Goal: Information Seeking & Learning: Compare options

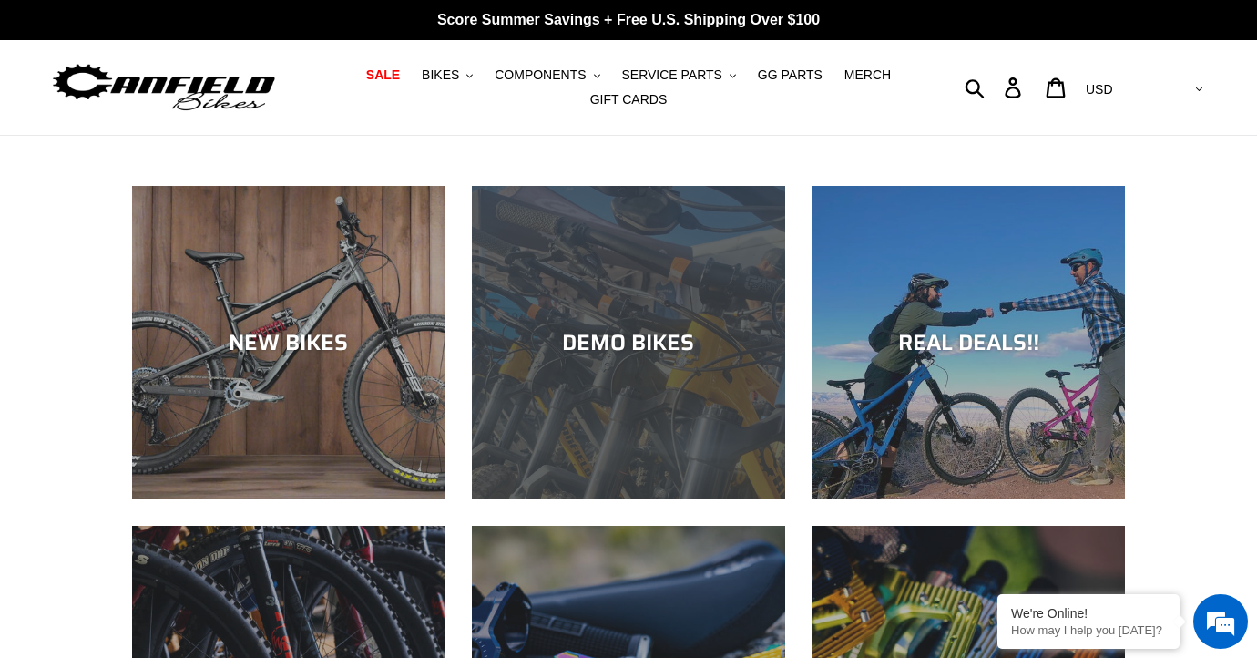
click at [594, 343] on div "DEMO BIKES" at bounding box center [628, 342] width 313 height 26
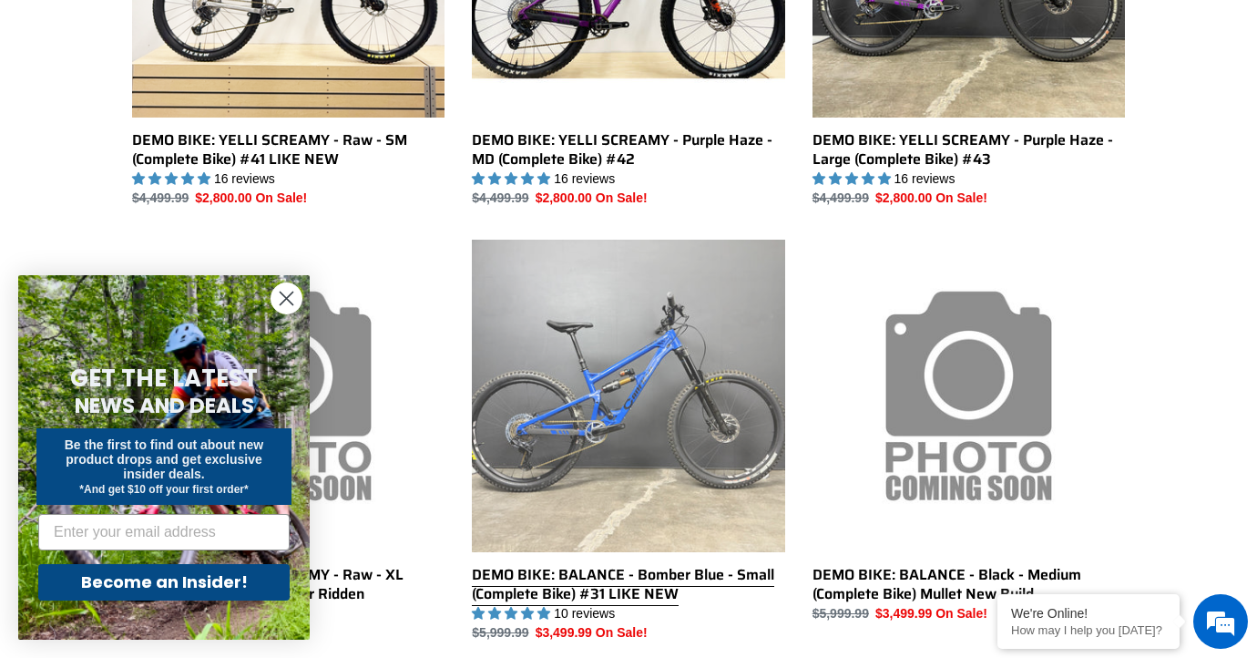
scroll to position [740, 0]
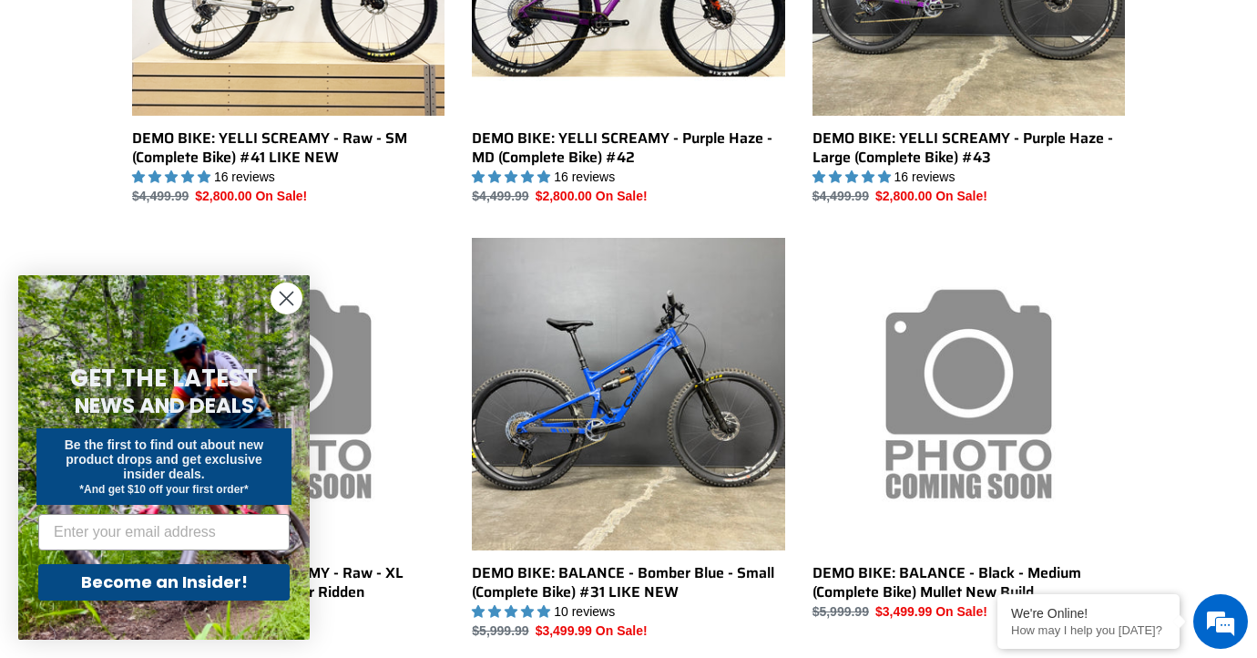
drag, startPoint x: 292, startPoint y: 296, endPoint x: 318, endPoint y: 303, distance: 27.4
click at [292, 296] on circle "Close dialog" at bounding box center [287, 298] width 30 height 30
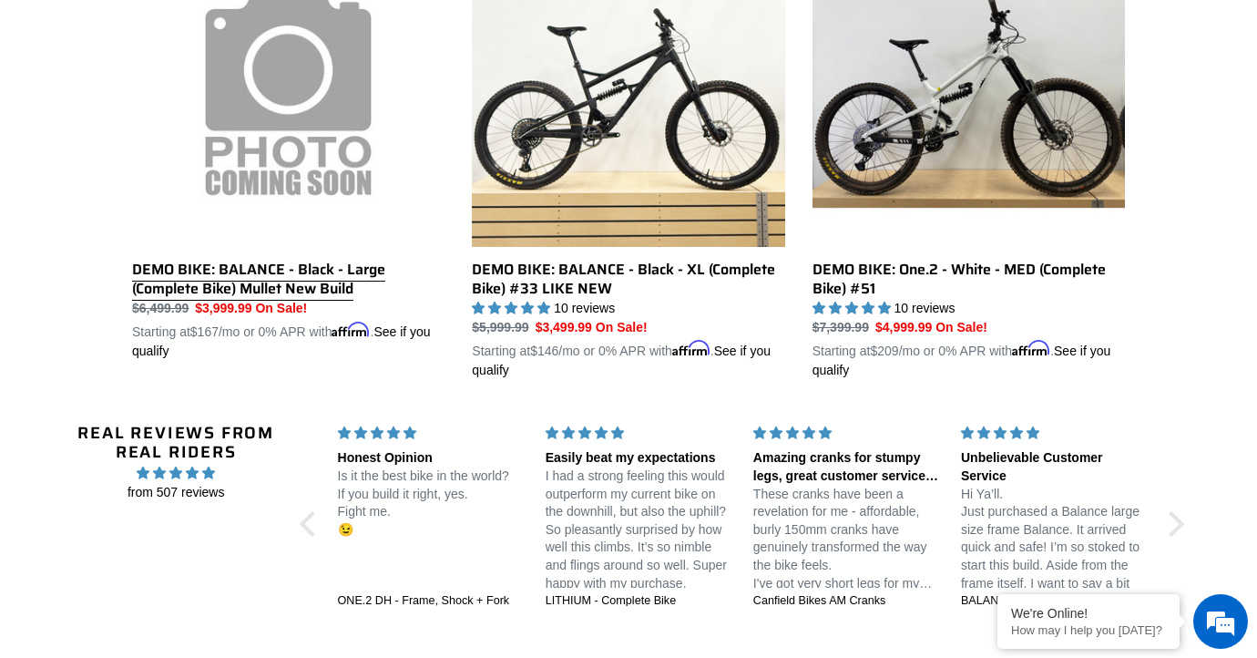
scroll to position [1469, 0]
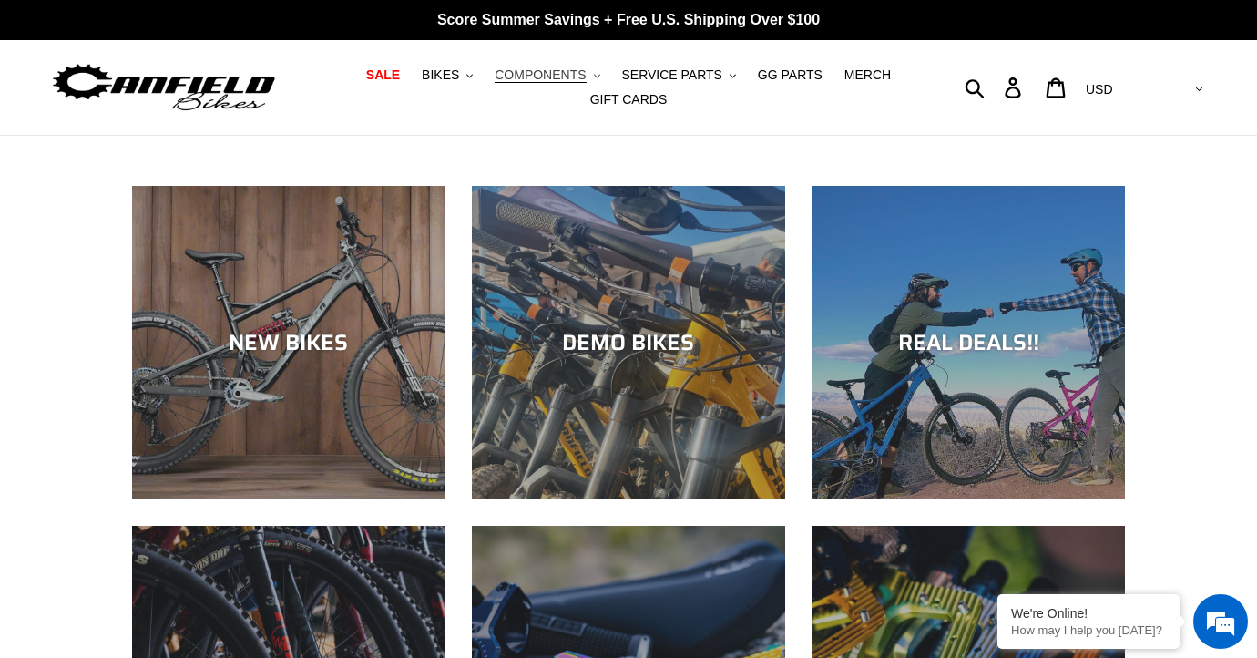
click at [559, 77] on span "COMPONENTS" at bounding box center [540, 74] width 91 height 15
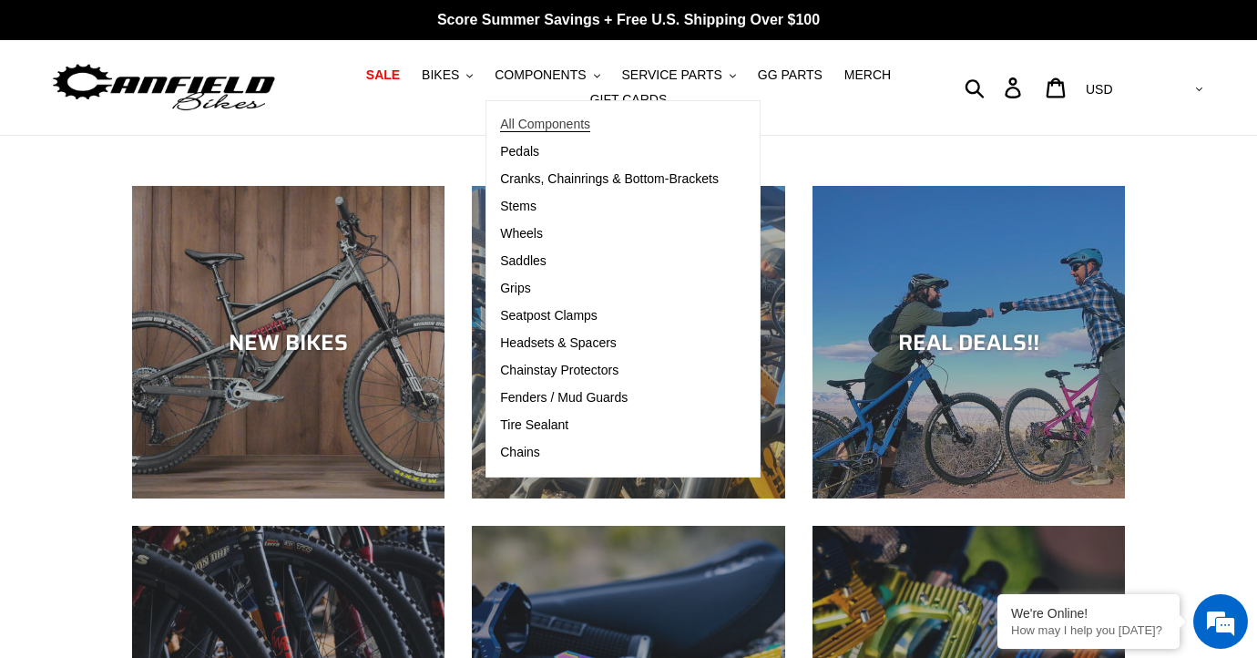
click at [558, 117] on span "All Components" at bounding box center [545, 124] width 90 height 15
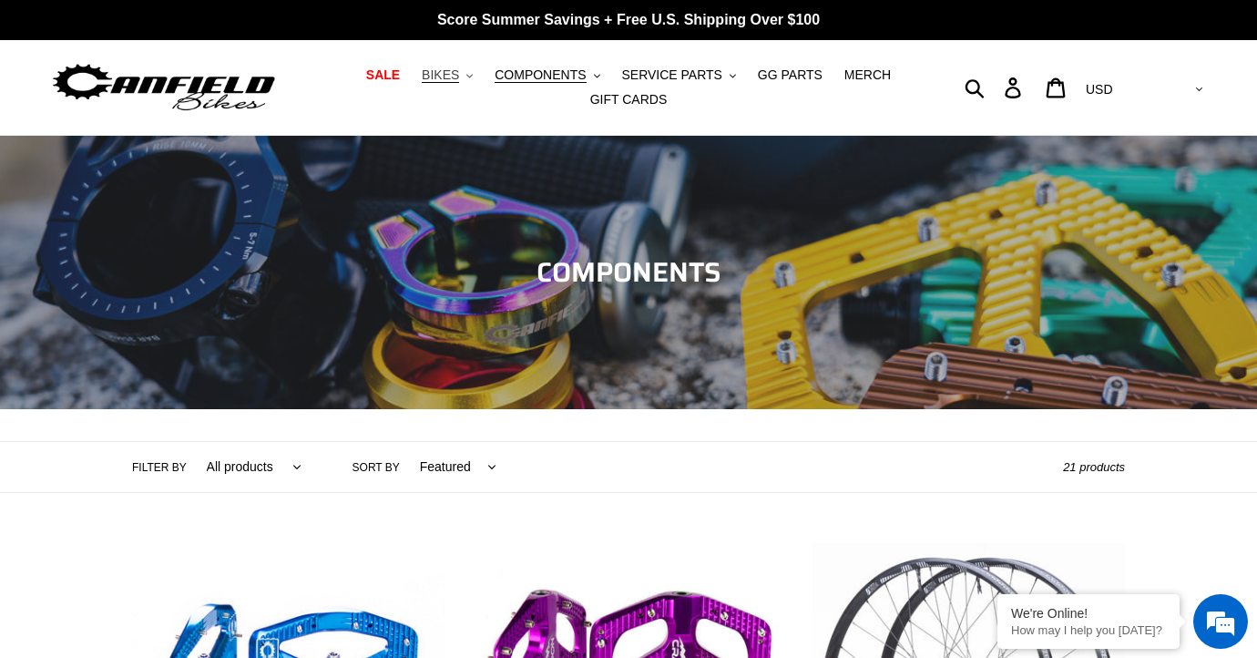
click at [459, 78] on span "BIKES" at bounding box center [440, 74] width 37 height 15
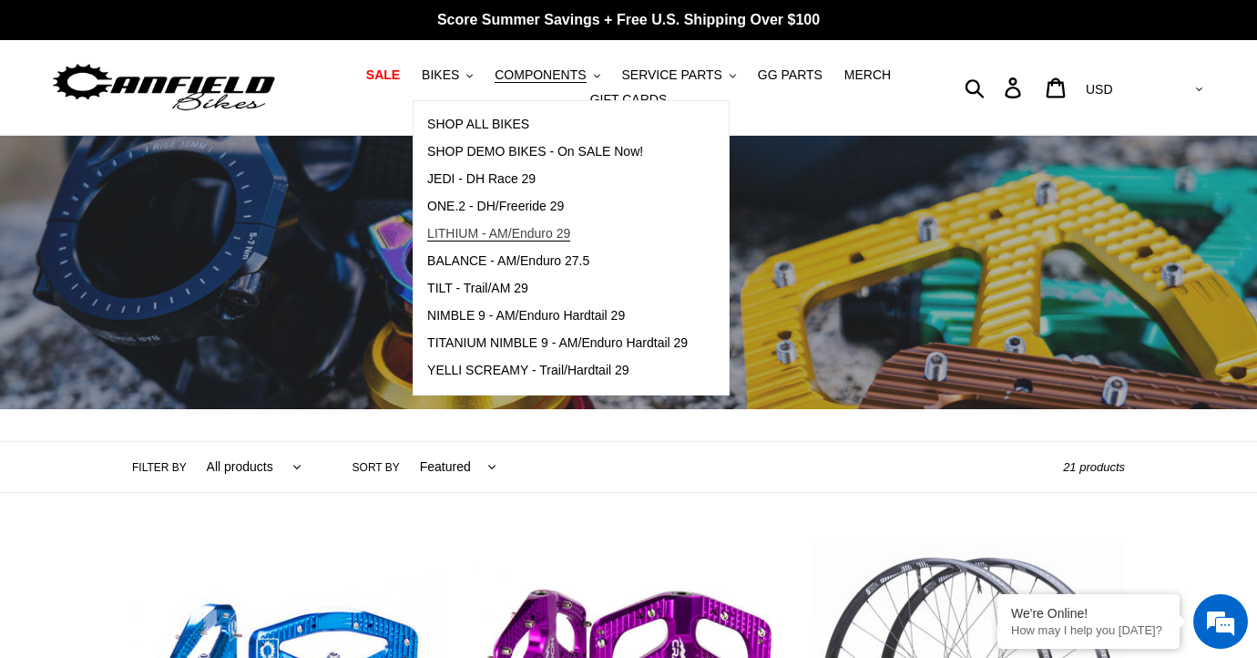
click at [500, 235] on span "LITHIUM - AM/Enduro 29" at bounding box center [498, 233] width 143 height 15
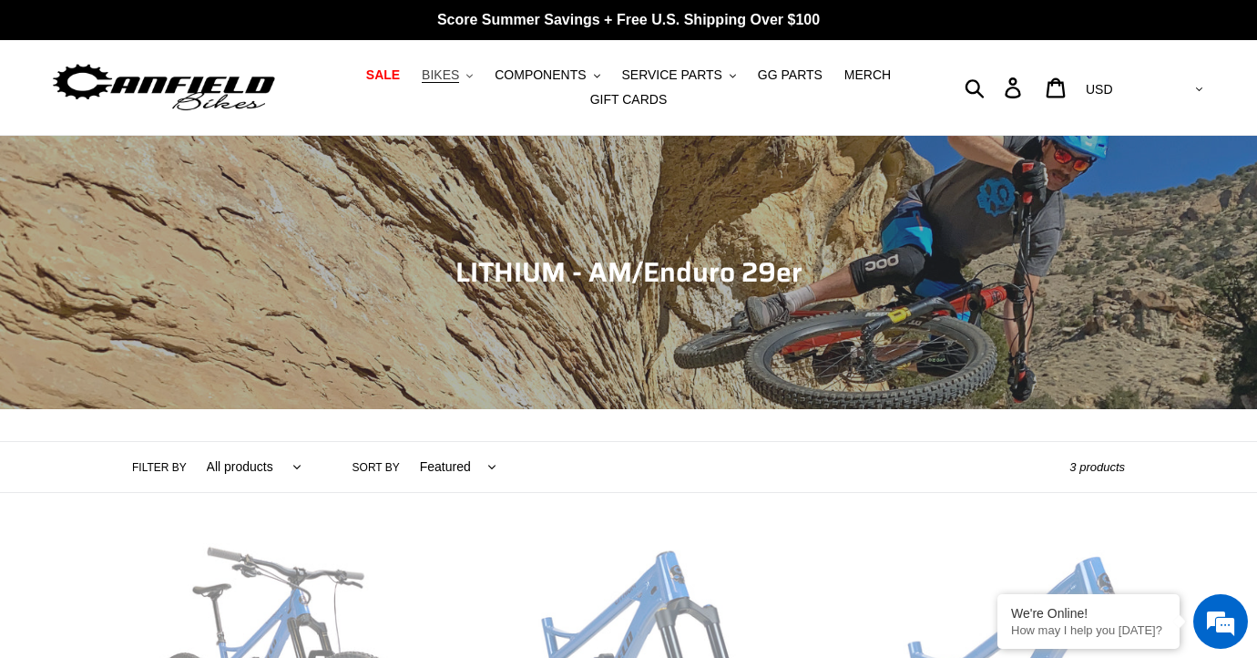
click at [459, 71] on span "BIKES" at bounding box center [440, 74] width 37 height 15
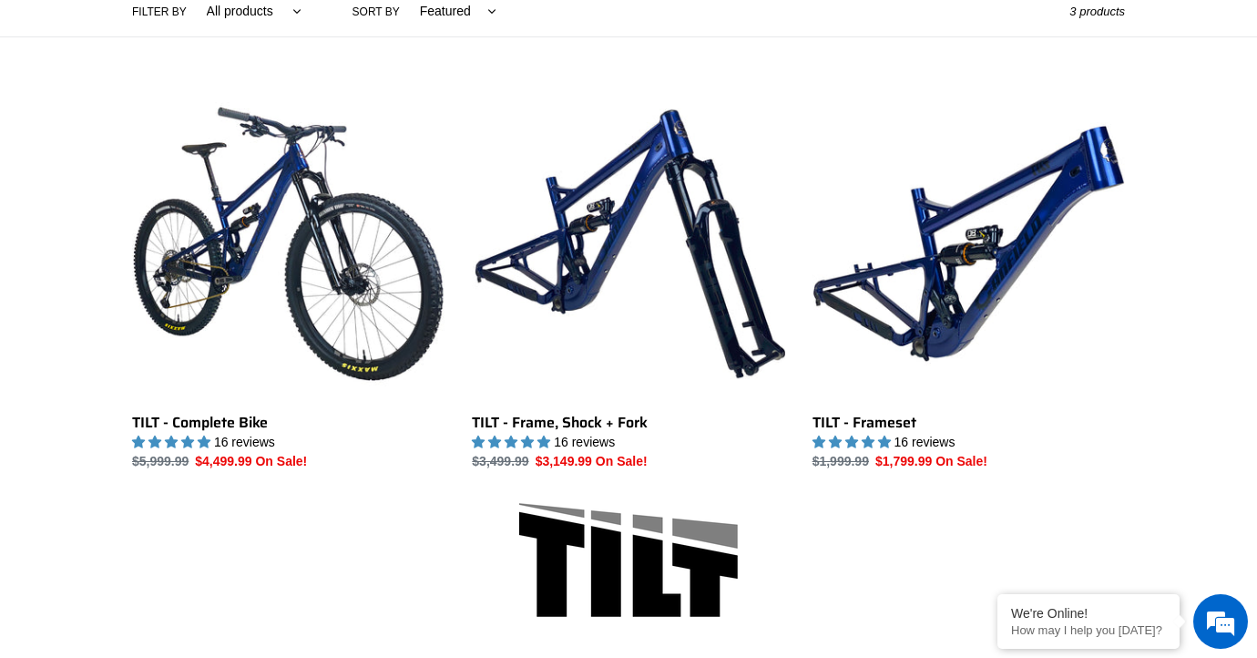
scroll to position [466, 0]
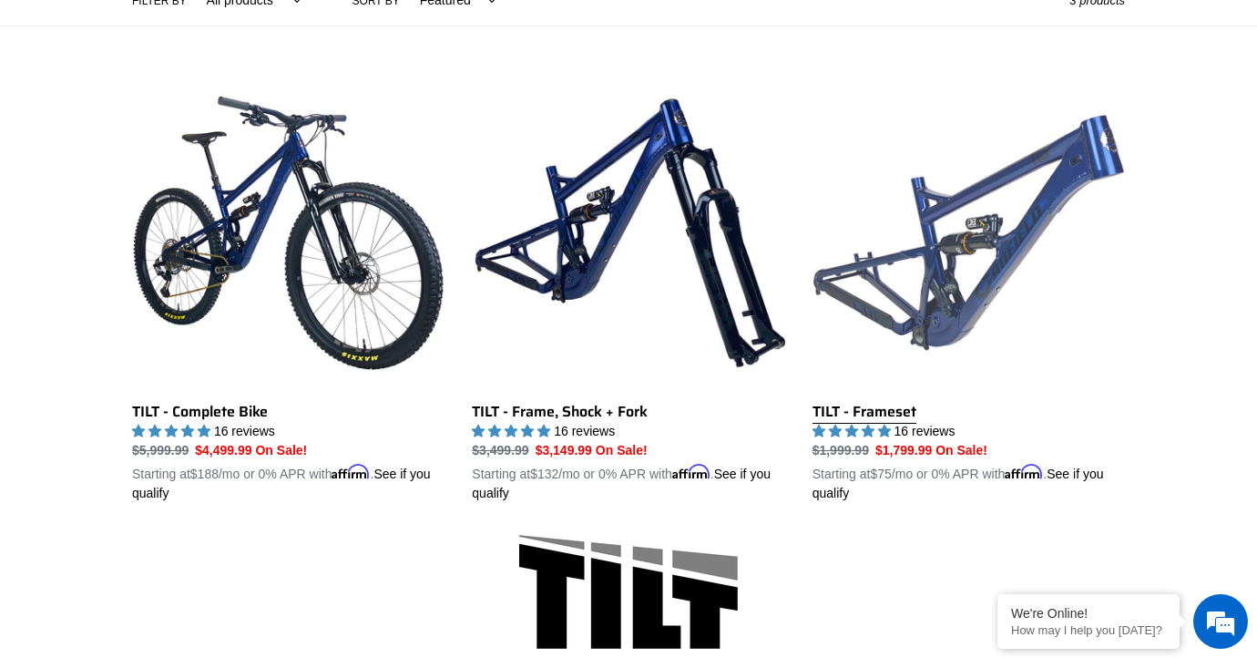
click at [933, 314] on link "TILT - Frameset" at bounding box center [969, 290] width 313 height 426
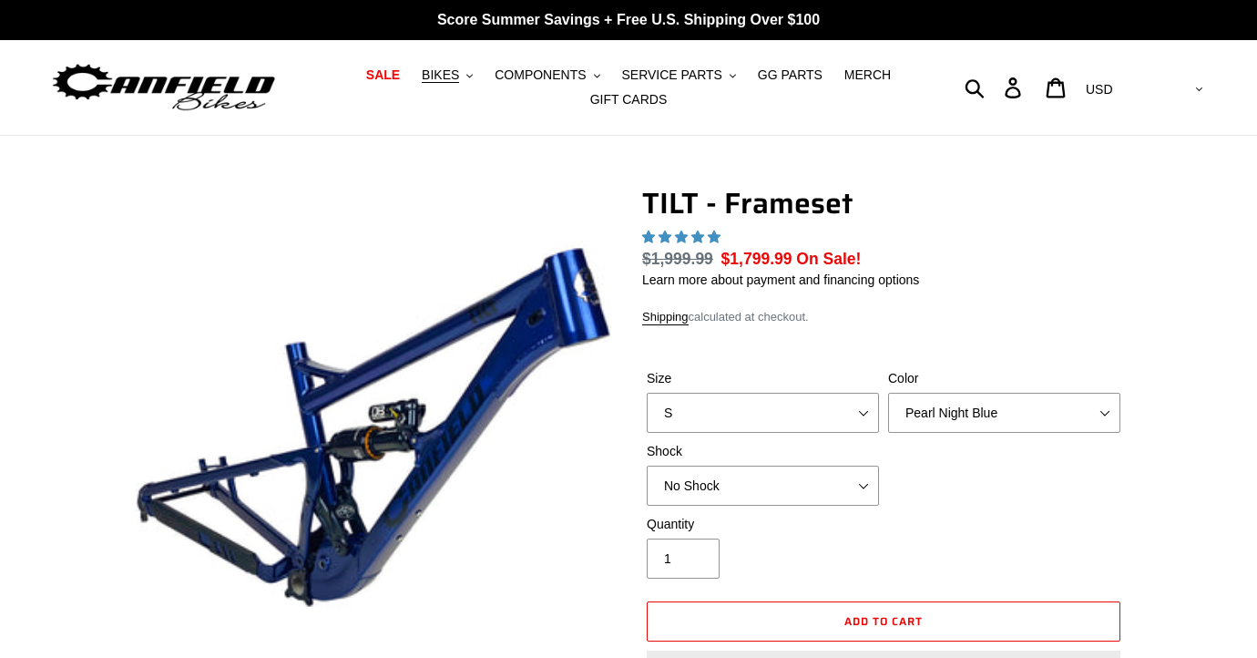
select select "highest-rating"
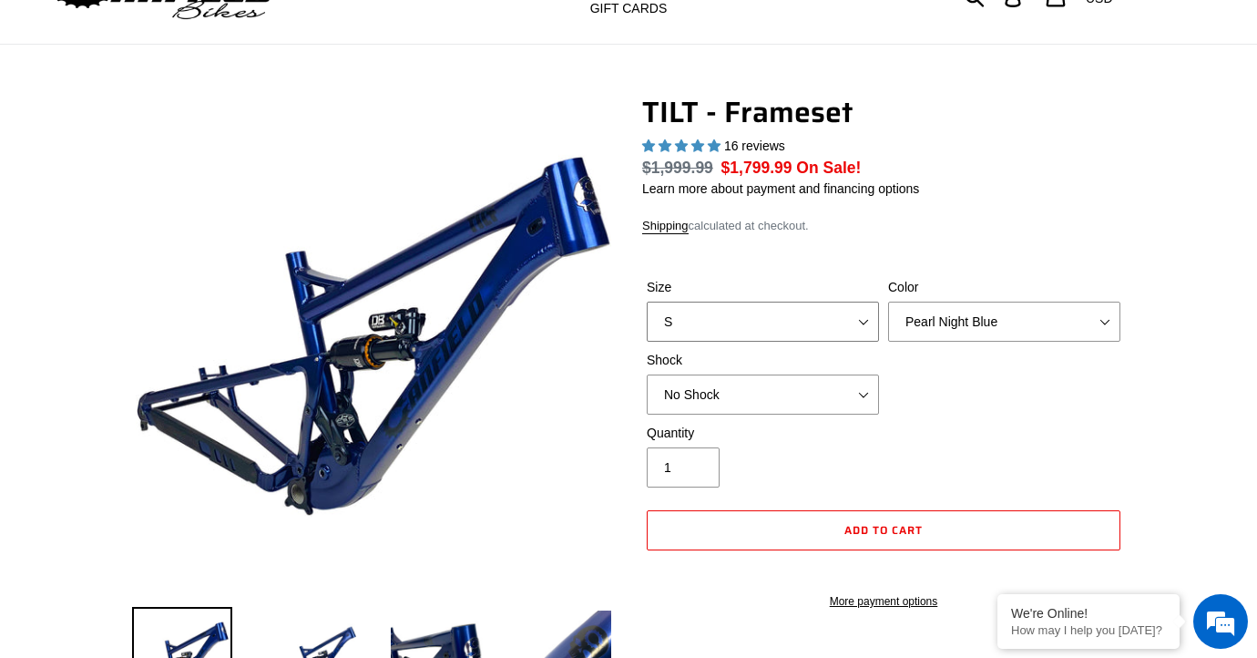
click at [864, 316] on select "S M L XL" at bounding box center [763, 322] width 232 height 40
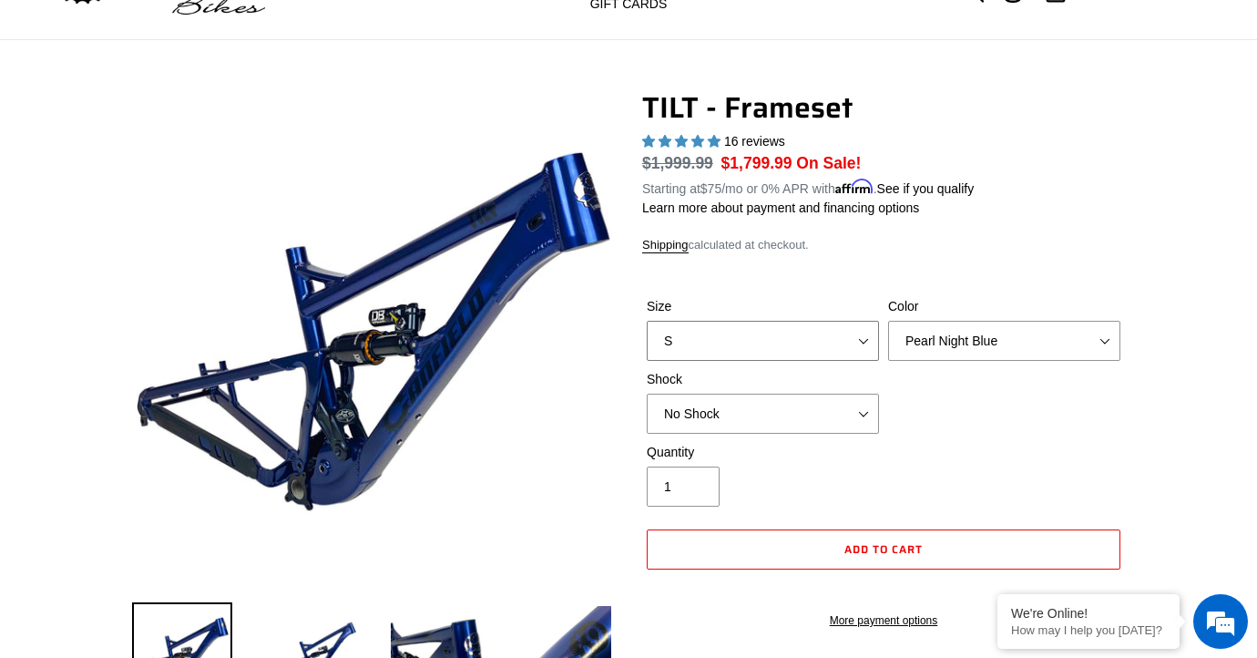
select select "L"
click at [647, 321] on select "S M L XL" at bounding box center [763, 341] width 232 height 40
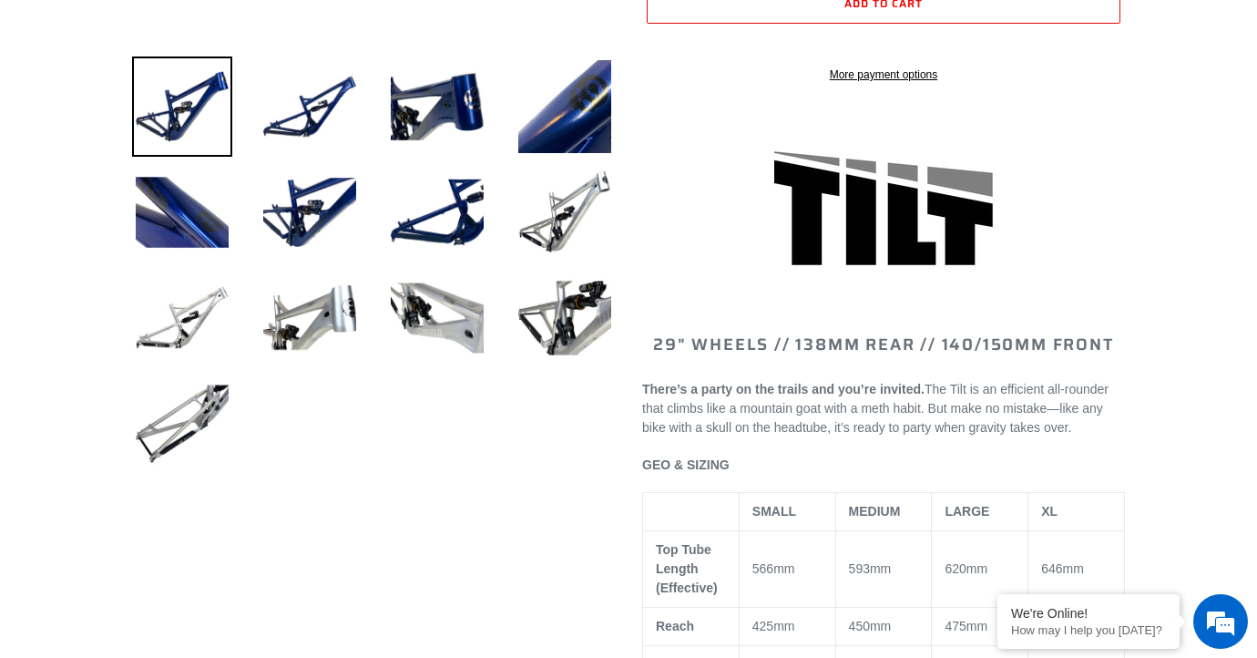
scroll to position [642, 0]
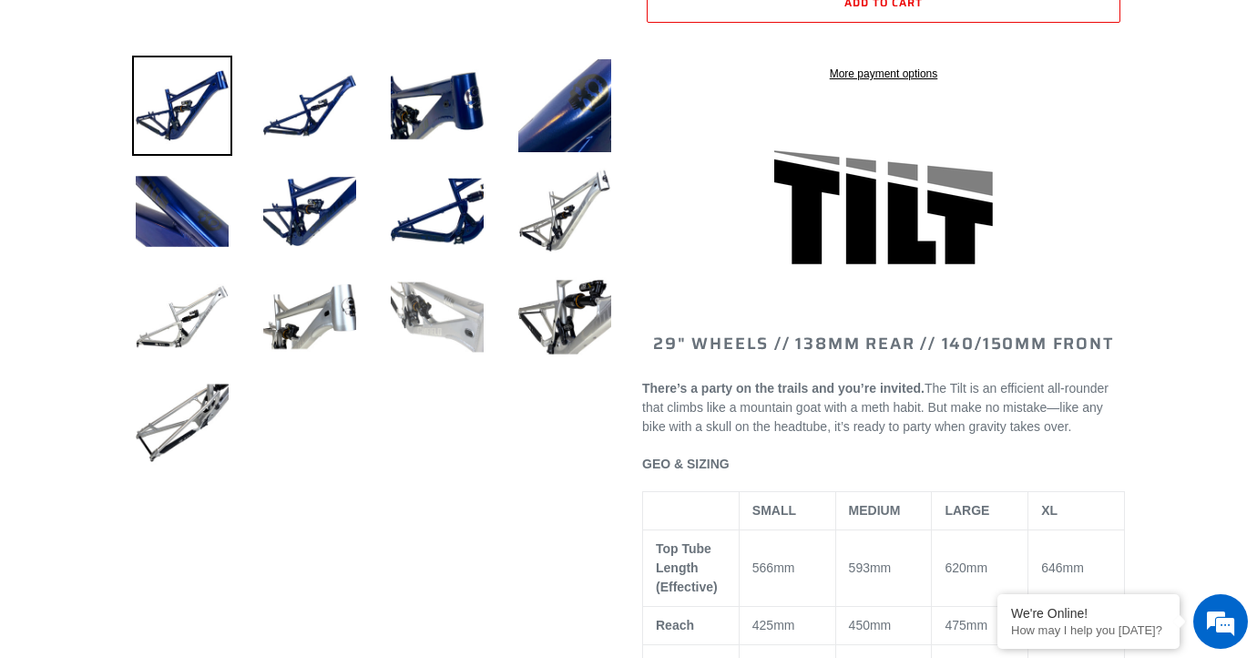
click at [442, 325] on img at bounding box center [437, 317] width 100 height 100
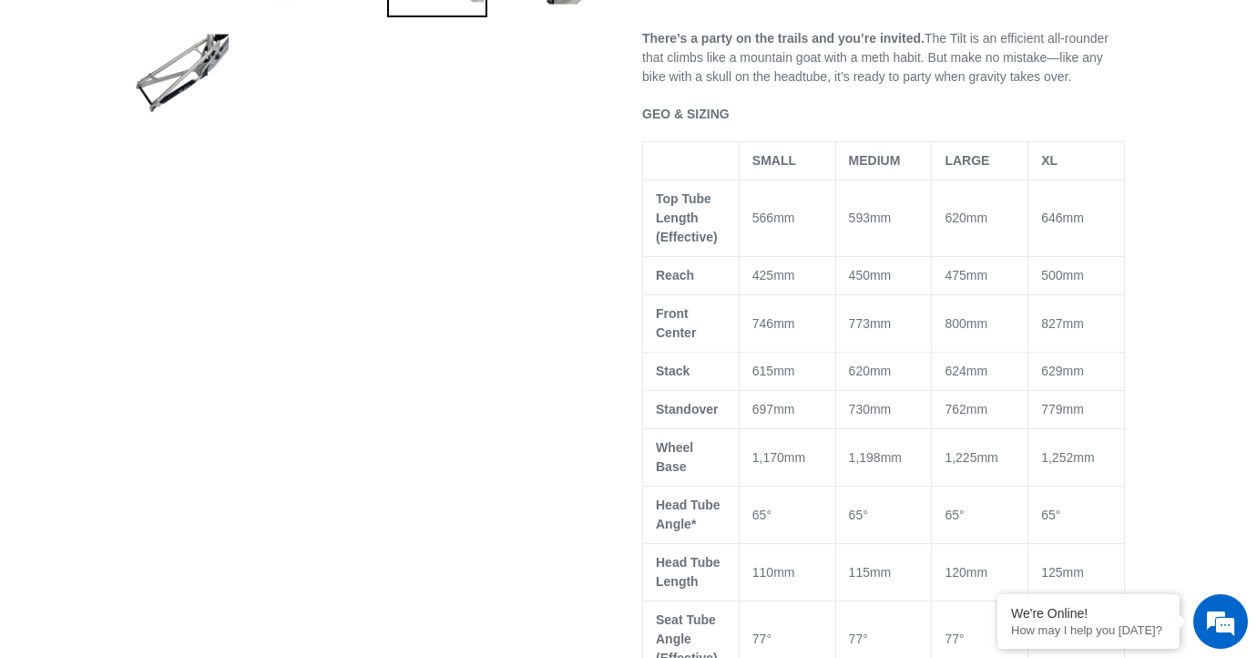
scroll to position [1189, 0]
